Goal: Task Accomplishment & Management: Manage account settings

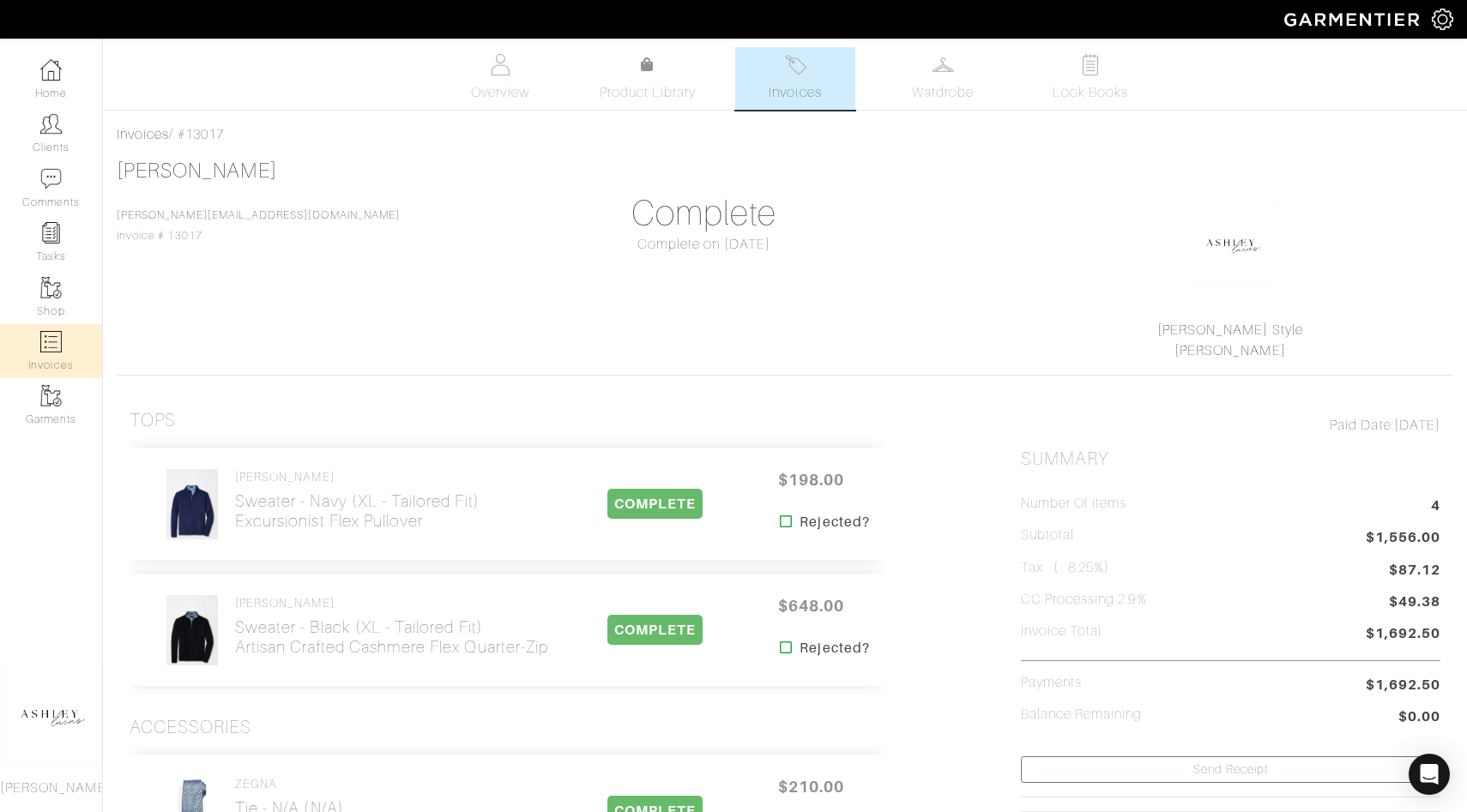
click at [77, 342] on link "Invoices" at bounding box center [51, 350] width 102 height 54
select select
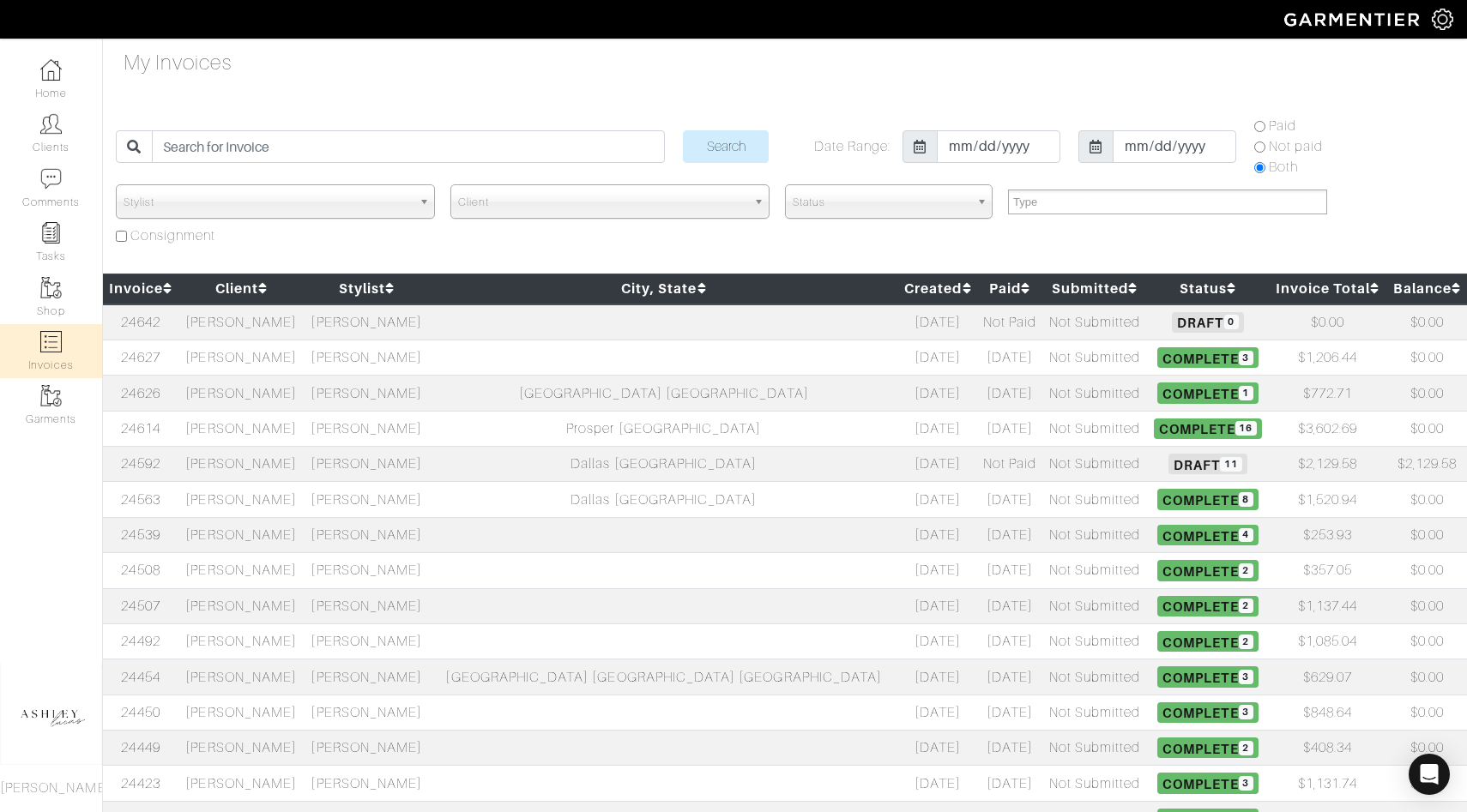
click at [1154, 429] on span "Complete 16" at bounding box center [1207, 428] width 108 height 20
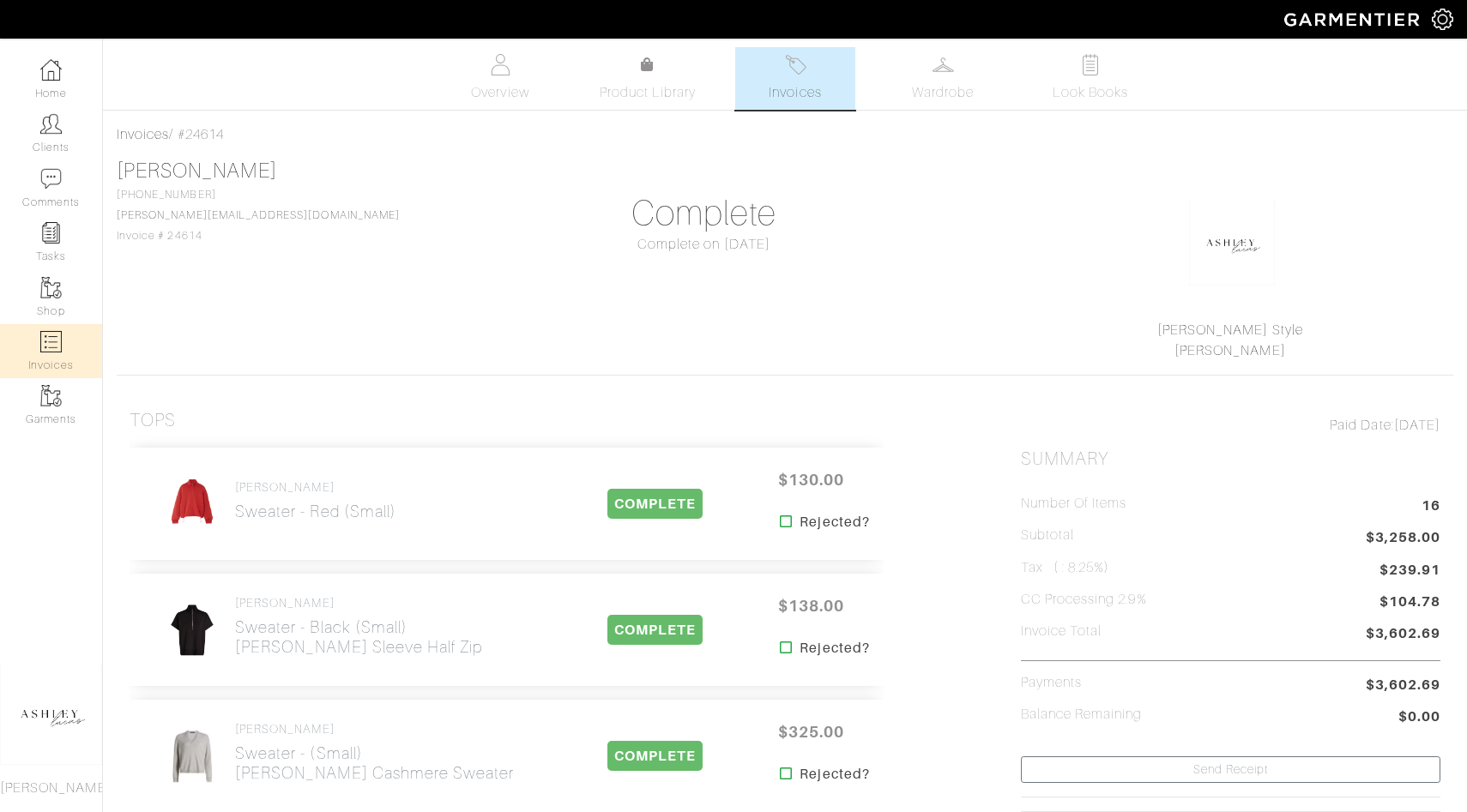
click at [55, 344] on img at bounding box center [51, 341] width 21 height 21
select select
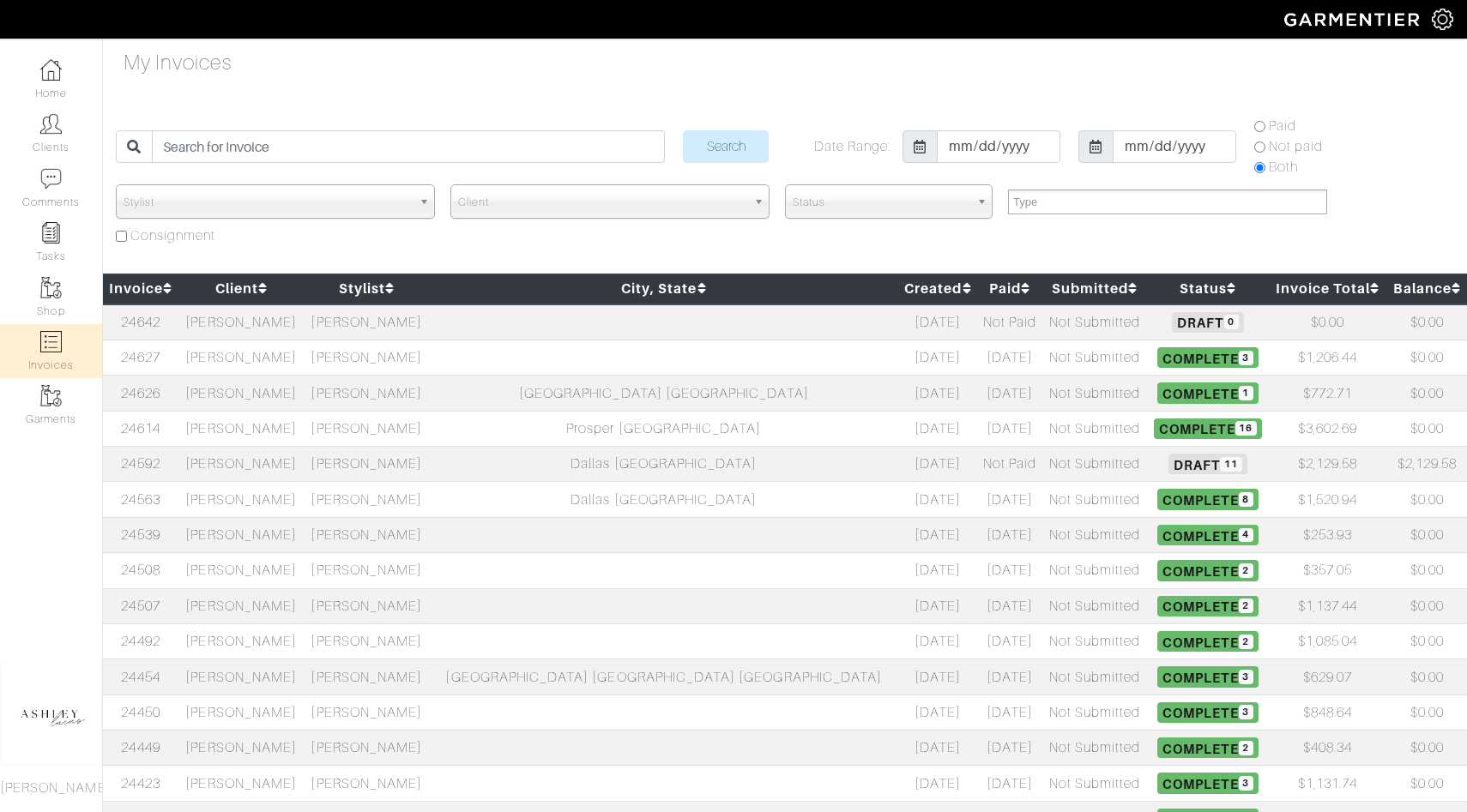
click at [1168, 469] on span "Draft 11" at bounding box center [1207, 464] width 78 height 20
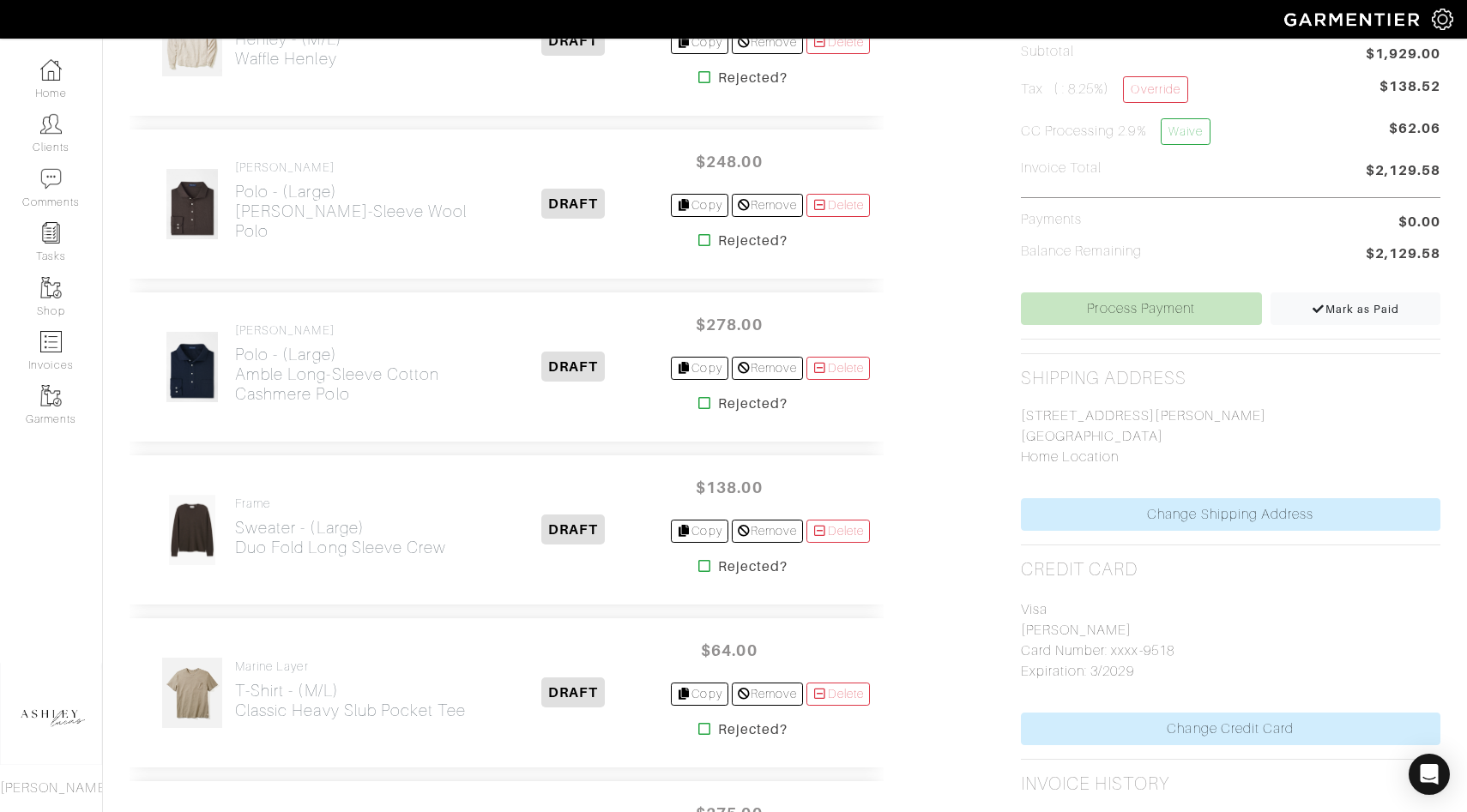
scroll to position [558, 0]
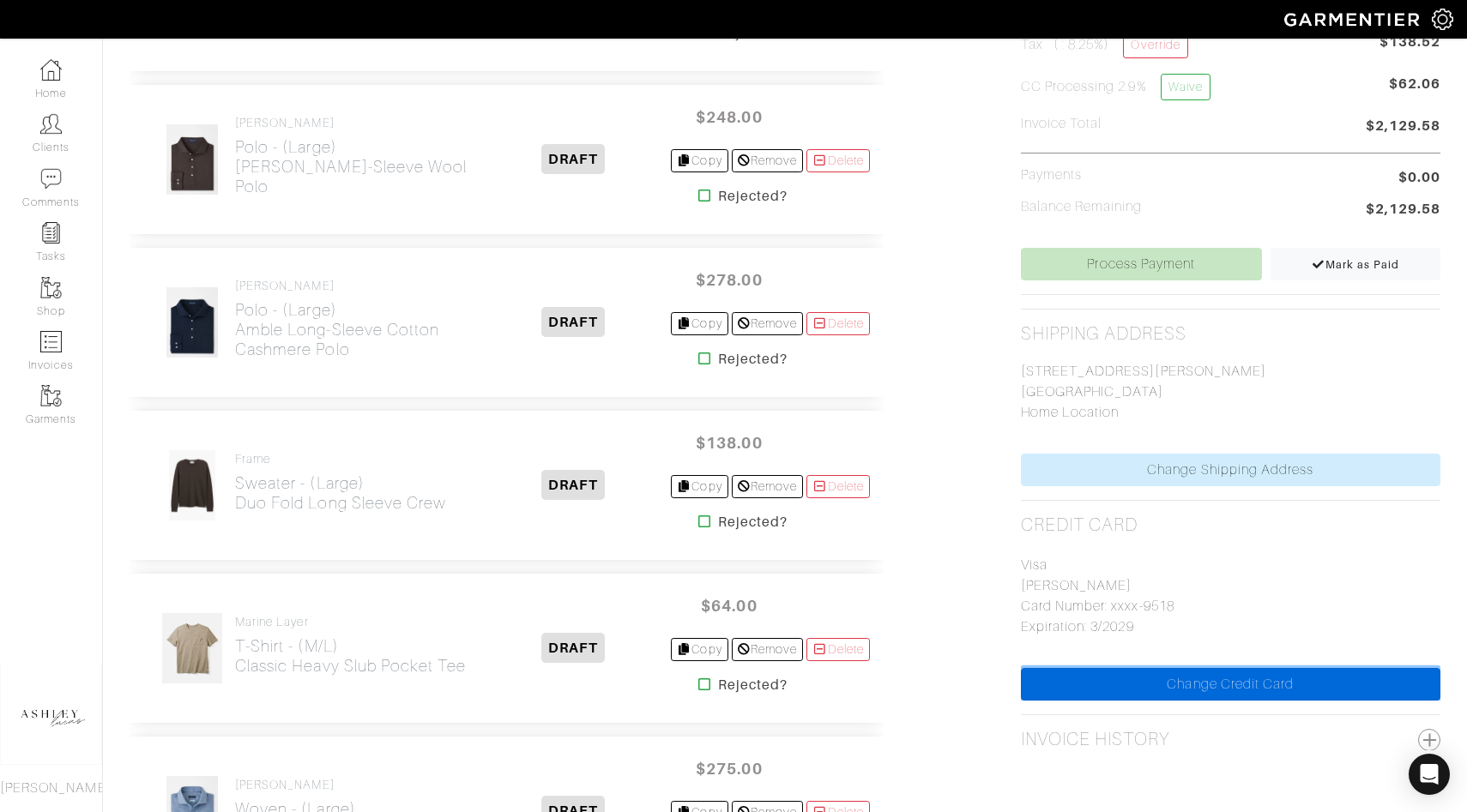
click at [1145, 676] on link "Change Credit Card" at bounding box center [1230, 684] width 420 height 33
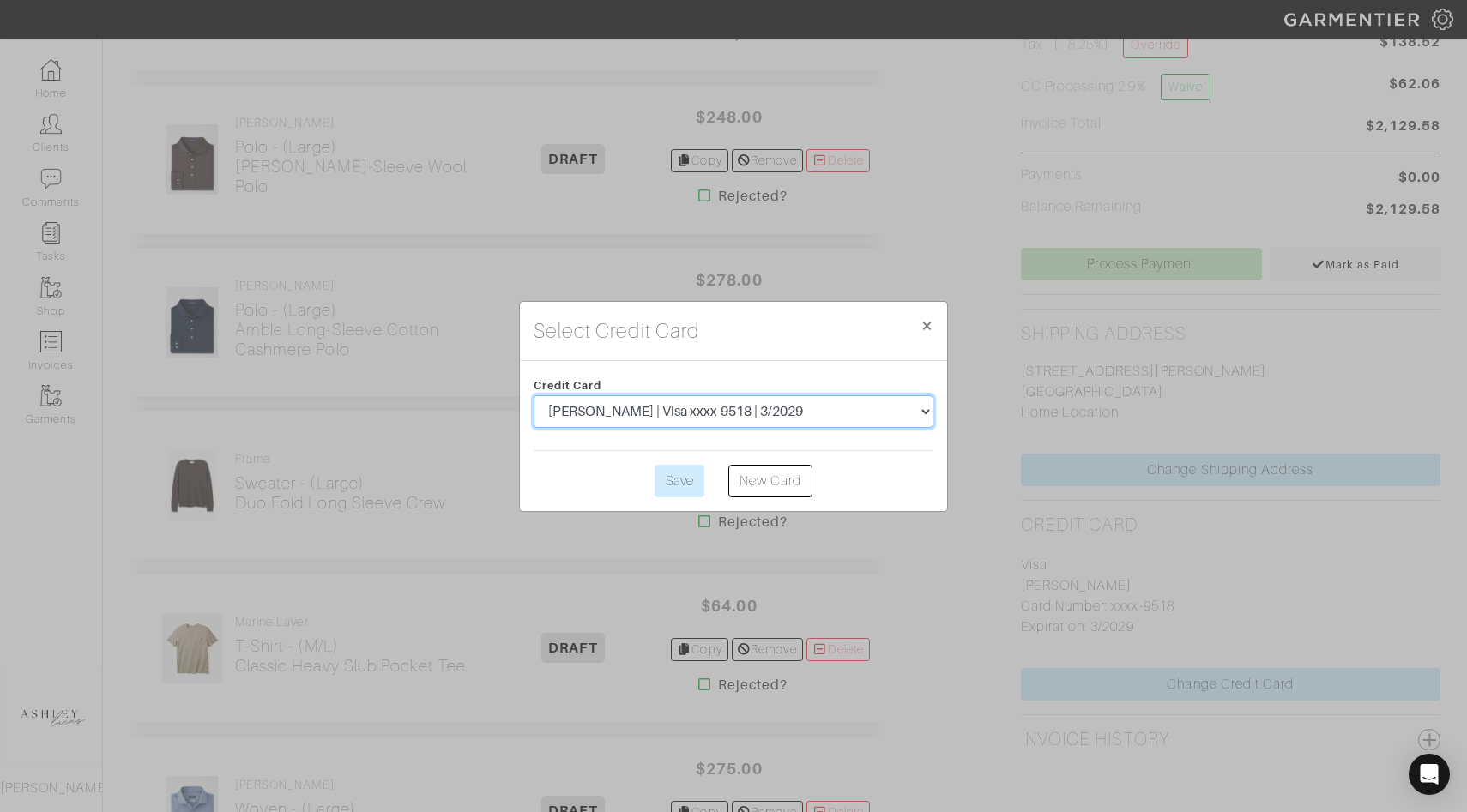
click at [855, 406] on select "Brad Johnson | Visa xxxx-2741 | 4/2028 Brad Johnson | Visa xxxx-9518 | 3/2029" at bounding box center [733, 411] width 400 height 33
select select "5537"
click at [660, 477] on input "Save" at bounding box center [679, 480] width 50 height 33
